Goal: Check status: Check status

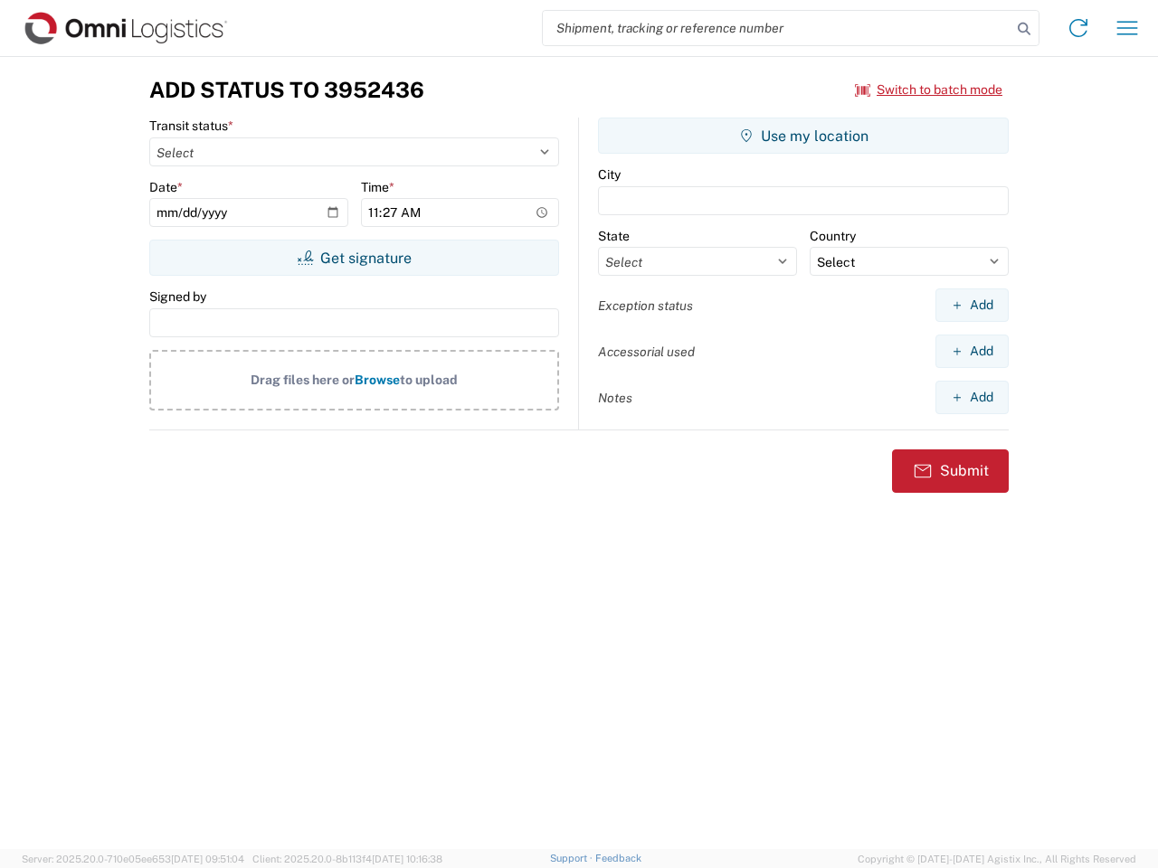
click at [777, 28] on input "search" at bounding box center [777, 28] width 469 height 34
click at [1024, 29] on icon at bounding box center [1023, 28] width 25 height 25
click at [1078, 28] on icon at bounding box center [1078, 28] width 29 height 29
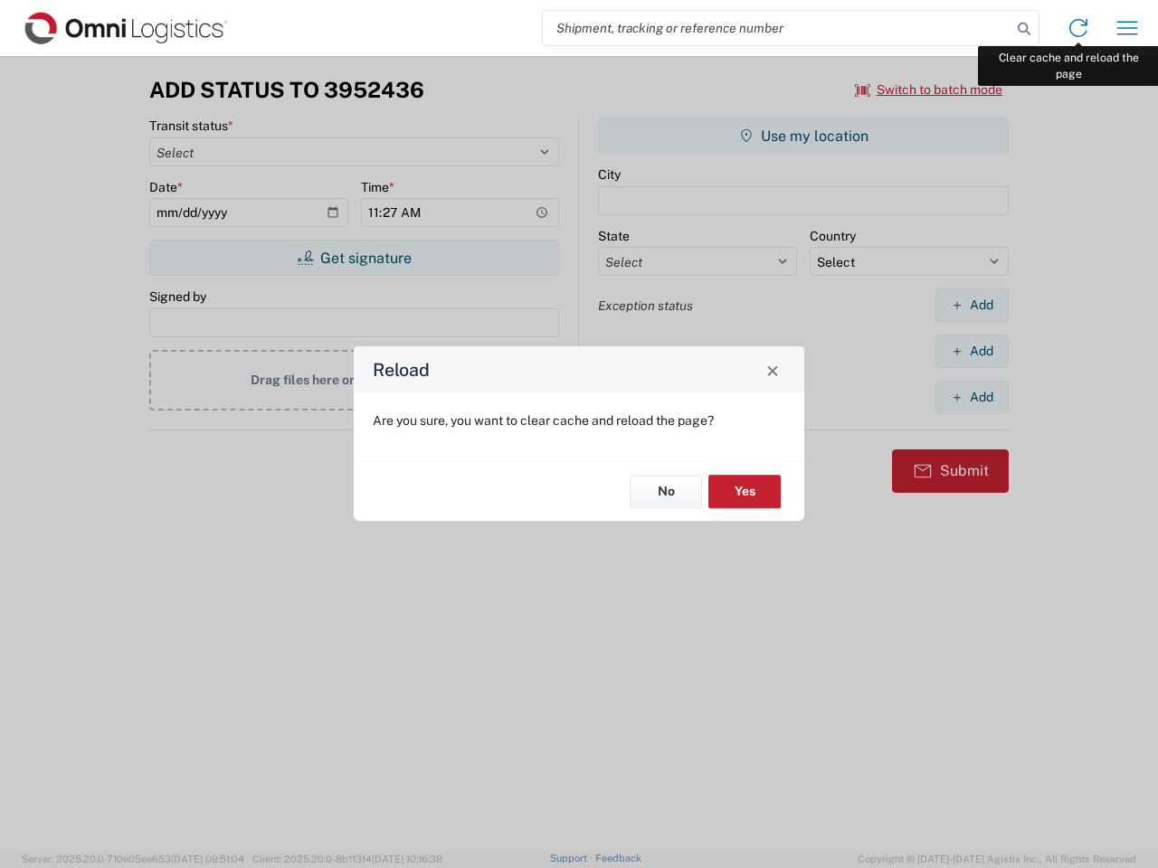
click at [1127, 28] on div "Reload Are you sure, you want to clear cache and reload the page? No Yes" at bounding box center [579, 434] width 1158 height 868
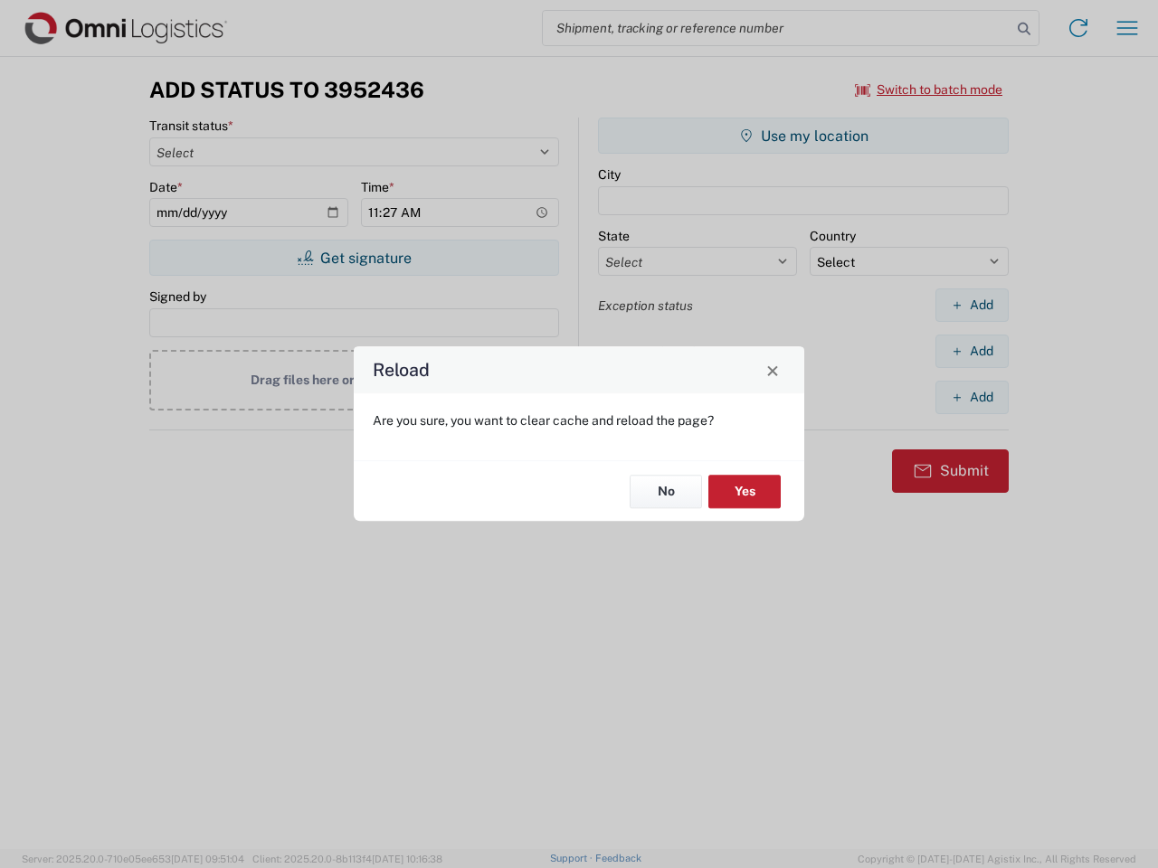
click at [929, 90] on div "Reload Are you sure, you want to clear cache and reload the page? No Yes" at bounding box center [579, 434] width 1158 height 868
click at [354, 258] on div "Reload Are you sure, you want to clear cache and reload the page? No Yes" at bounding box center [579, 434] width 1158 height 868
click at [803, 136] on div "Reload Are you sure, you want to clear cache and reload the page? No Yes" at bounding box center [579, 434] width 1158 height 868
click at [971, 305] on div "Reload Are you sure, you want to clear cache and reload the page? No Yes" at bounding box center [579, 434] width 1158 height 868
click at [971, 351] on div "Reload Are you sure, you want to clear cache and reload the page? No Yes" at bounding box center [579, 434] width 1158 height 868
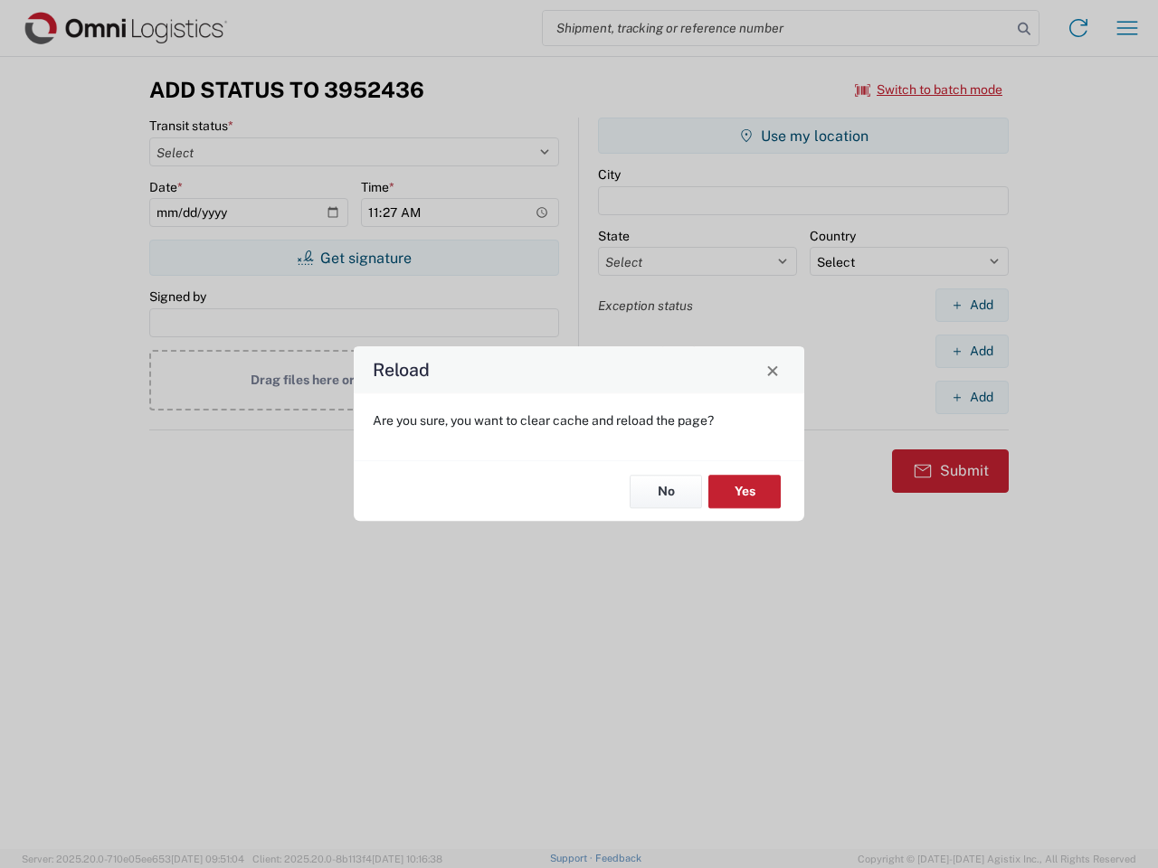
click at [971, 397] on div "Reload Are you sure, you want to clear cache and reload the page? No Yes" at bounding box center [579, 434] width 1158 height 868
